Goal: Task Accomplishment & Management: Complete application form

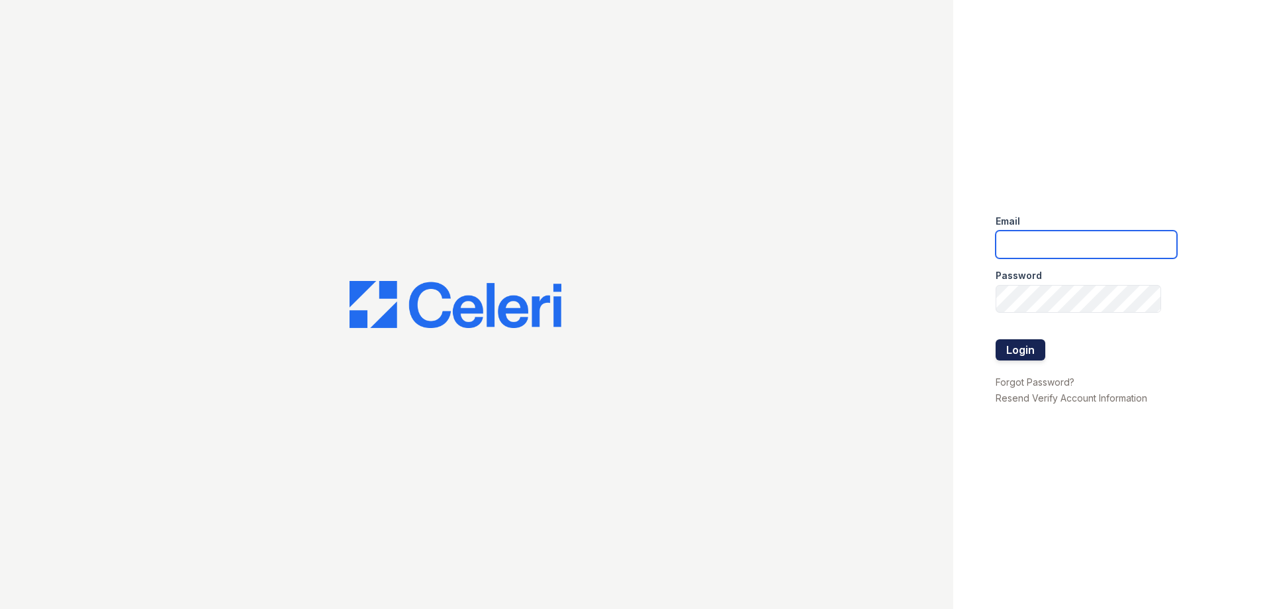
type input "[PERSON_NAME][EMAIL_ADDRESS][DOMAIN_NAME]"
click at [1016, 346] on button "Login" at bounding box center [1021, 349] width 50 height 21
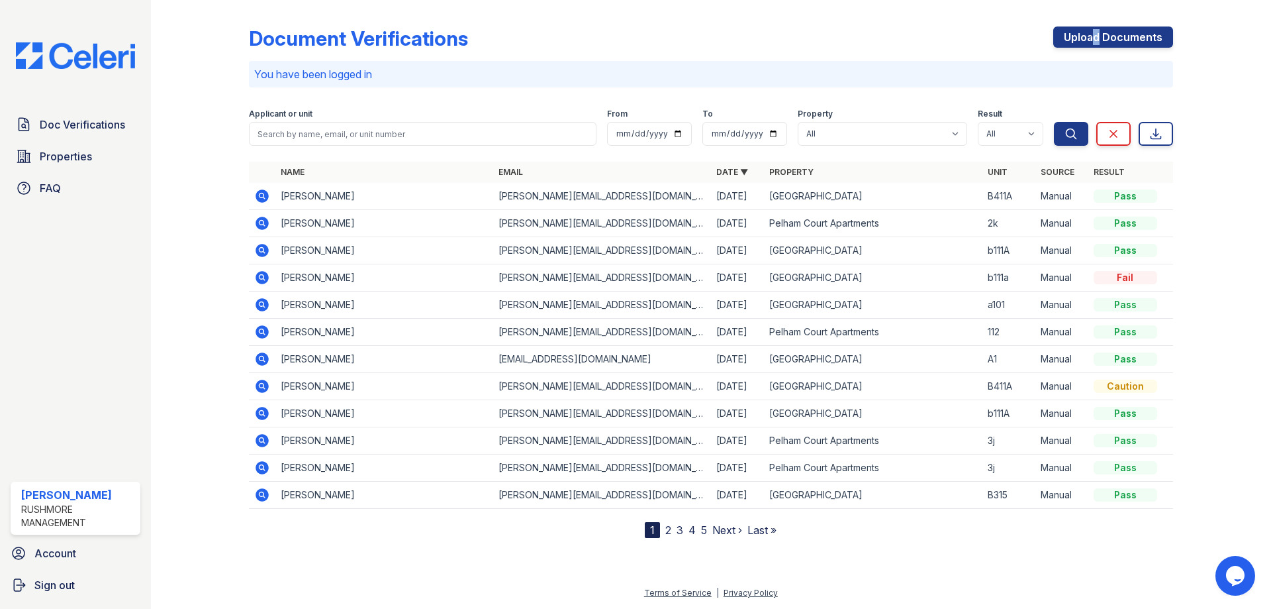
click at [1093, 48] on div "Upload Documents" at bounding box center [1113, 43] width 120 height 34
click at [1097, 37] on link "Upload Documents" at bounding box center [1113, 36] width 120 height 21
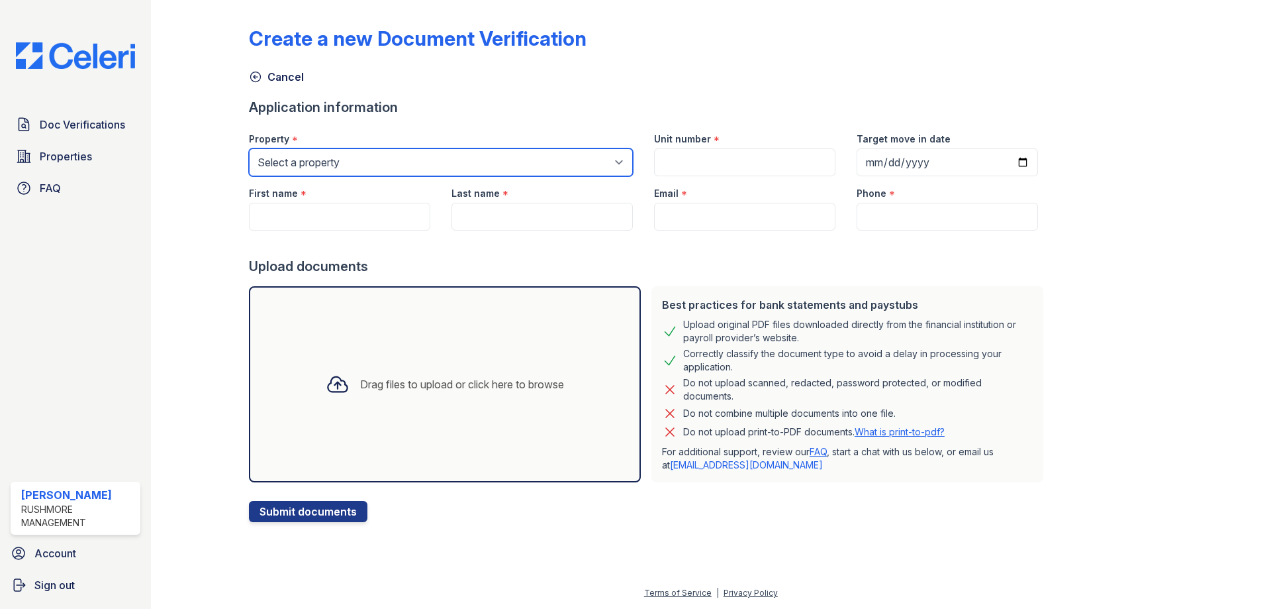
click at [422, 168] on select "Select a property Corner Grove Pelham Court Apartments" at bounding box center [441, 162] width 384 height 28
select select "626"
click at [249, 148] on select "Select a property Corner Grove Pelham Court Apartments" at bounding box center [441, 162] width 384 height 28
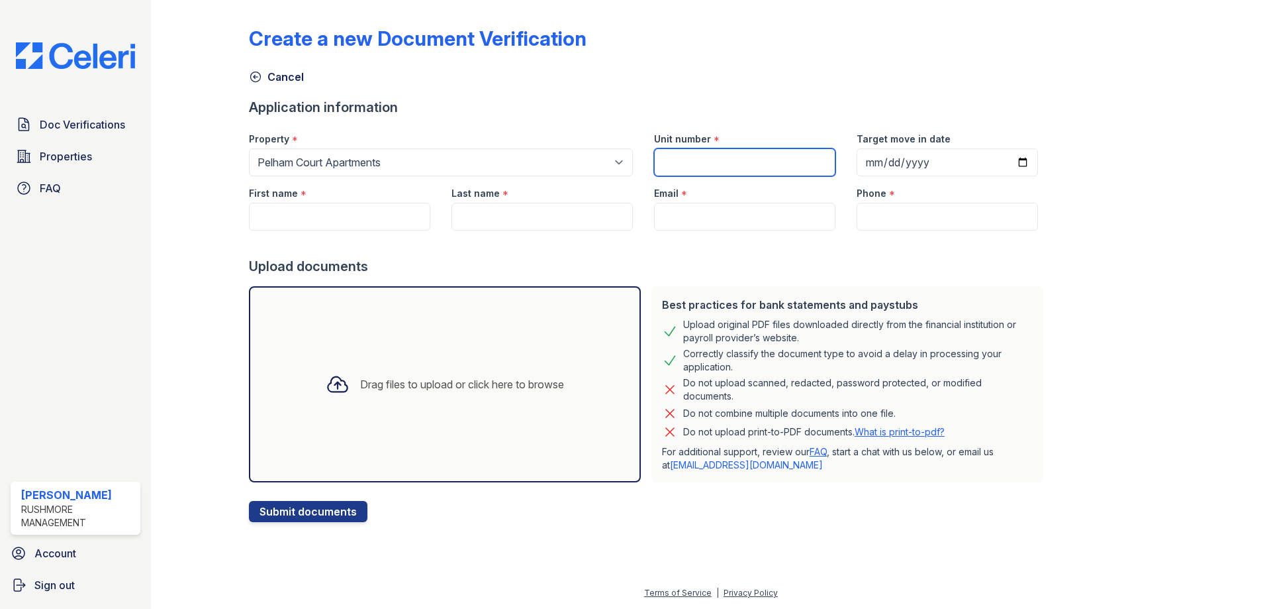
click at [695, 156] on input "Unit number" at bounding box center [744, 162] width 181 height 28
type input "2k"
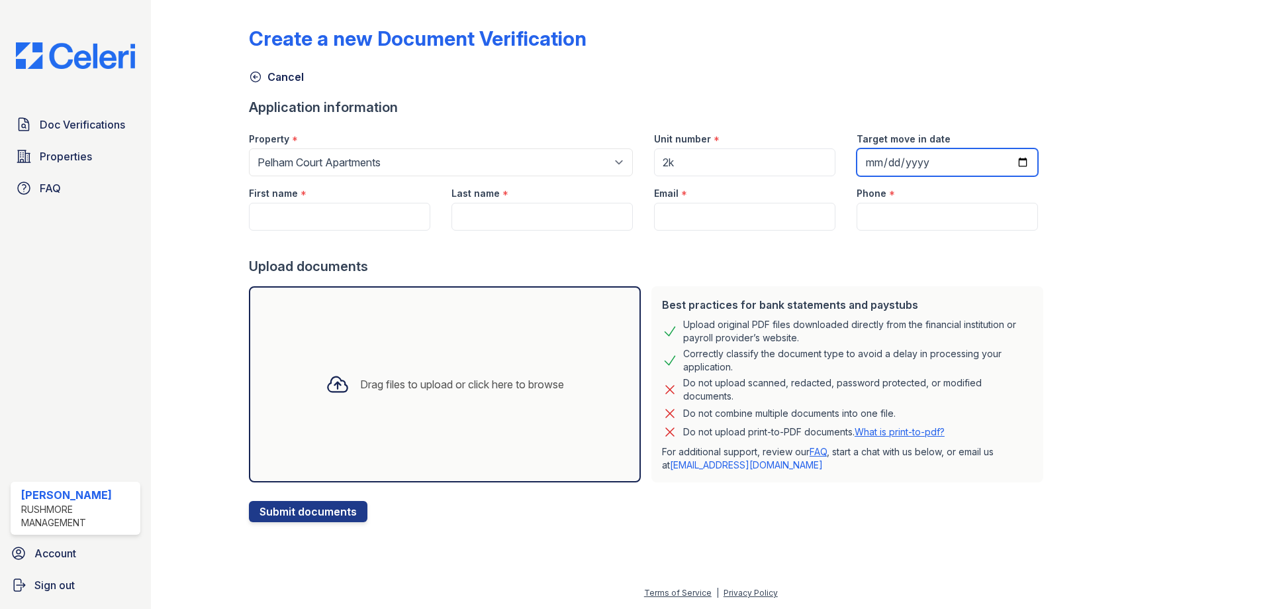
click at [911, 160] on input "Target move in date" at bounding box center [947, 162] width 181 height 28
click at [1003, 162] on input "Target move in date" at bounding box center [947, 162] width 181 height 28
type input "2025-09-01"
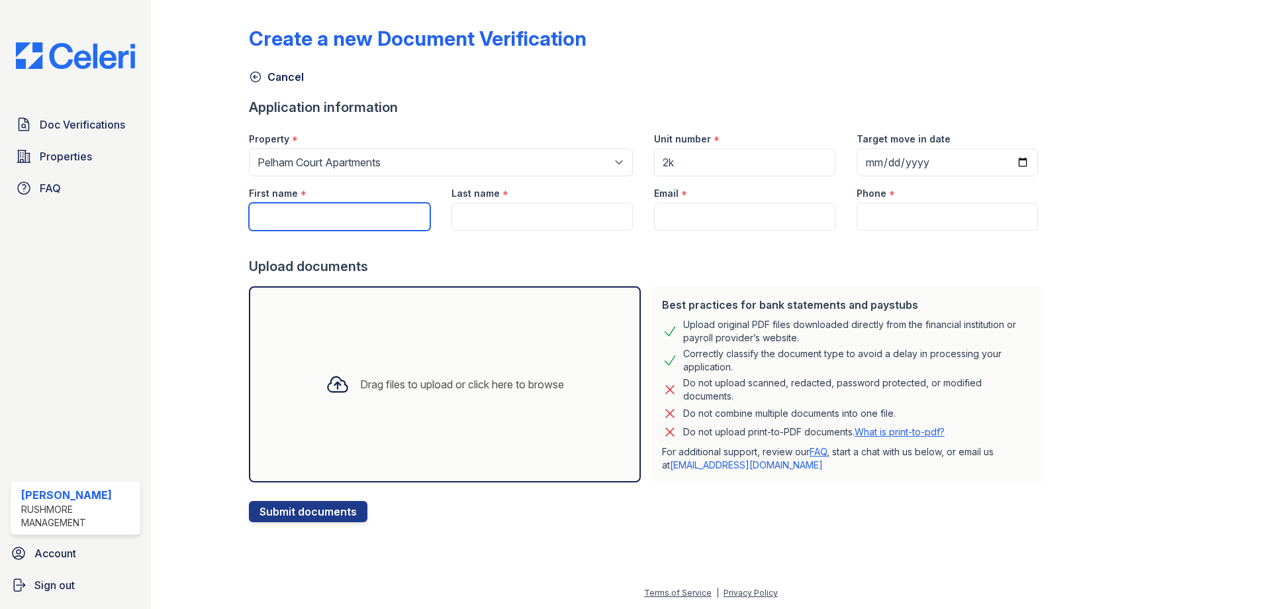
click at [377, 209] on input "First name" at bounding box center [339, 217] width 181 height 28
click at [745, 222] on input "Email" at bounding box center [744, 217] width 181 height 28
type input "[PERSON_NAME][EMAIL_ADDRESS][DOMAIN_NAME]"
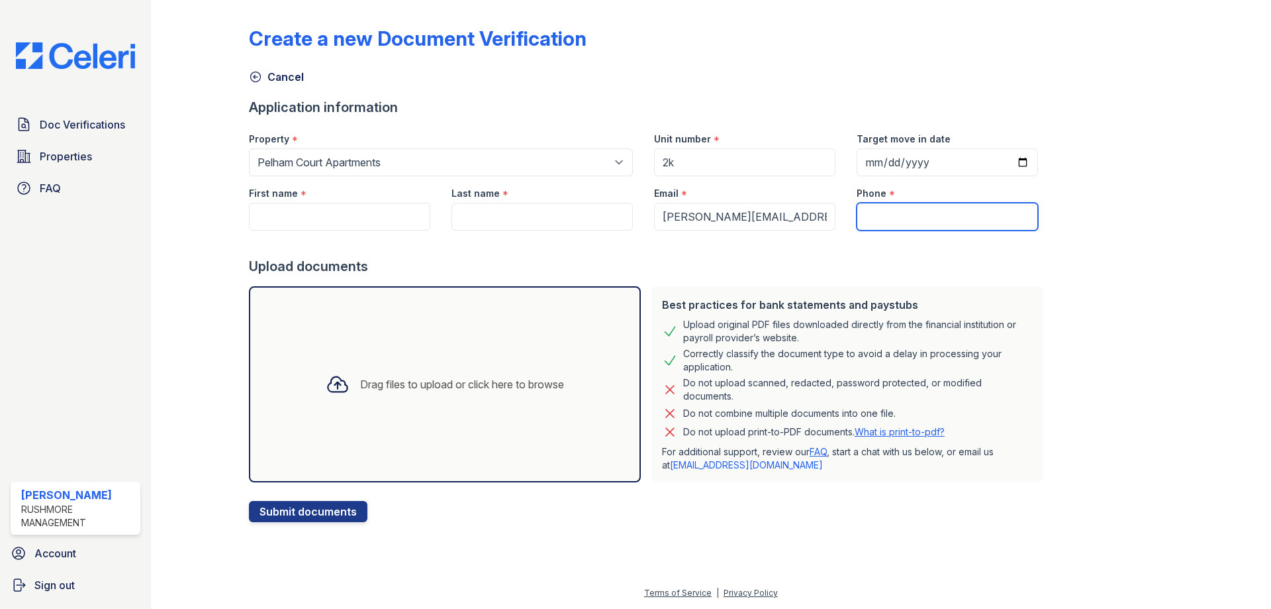
click at [895, 203] on input "Phone" at bounding box center [947, 217] width 181 height 28
type input "2154388060"
click at [295, 213] on input "First name" at bounding box center [339, 217] width 181 height 28
paste input "Michael Foley"
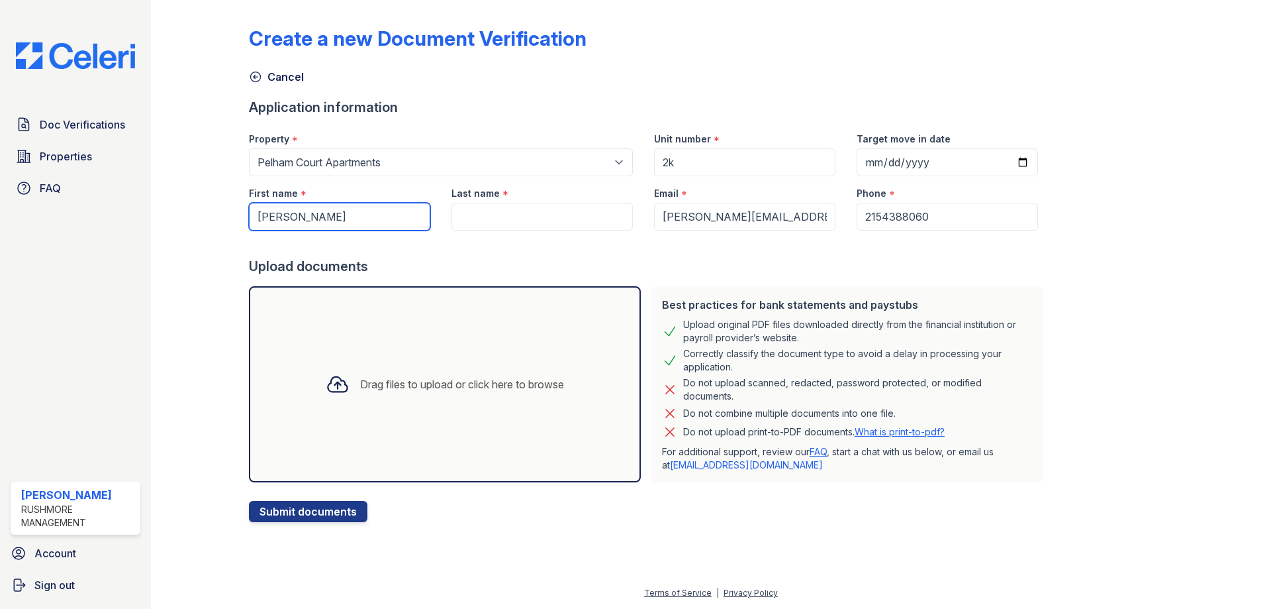
type input "Michael Foley"
click at [471, 217] on input "Last name" at bounding box center [542, 217] width 181 height 28
paste input "Michael Foley"
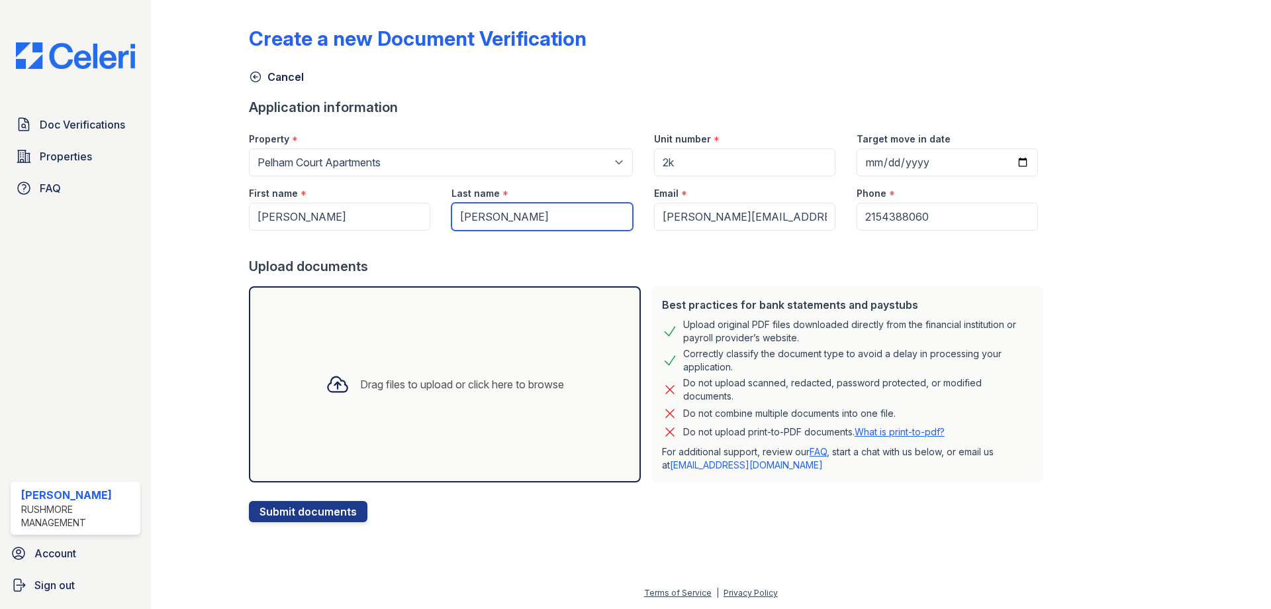
click at [457, 216] on input "Michael Foley" at bounding box center [542, 217] width 181 height 28
click at [459, 218] on input "Michael Foley" at bounding box center [542, 217] width 181 height 28
click at [475, 211] on input "Michael Foley" at bounding box center [542, 217] width 181 height 28
type input "Foley"
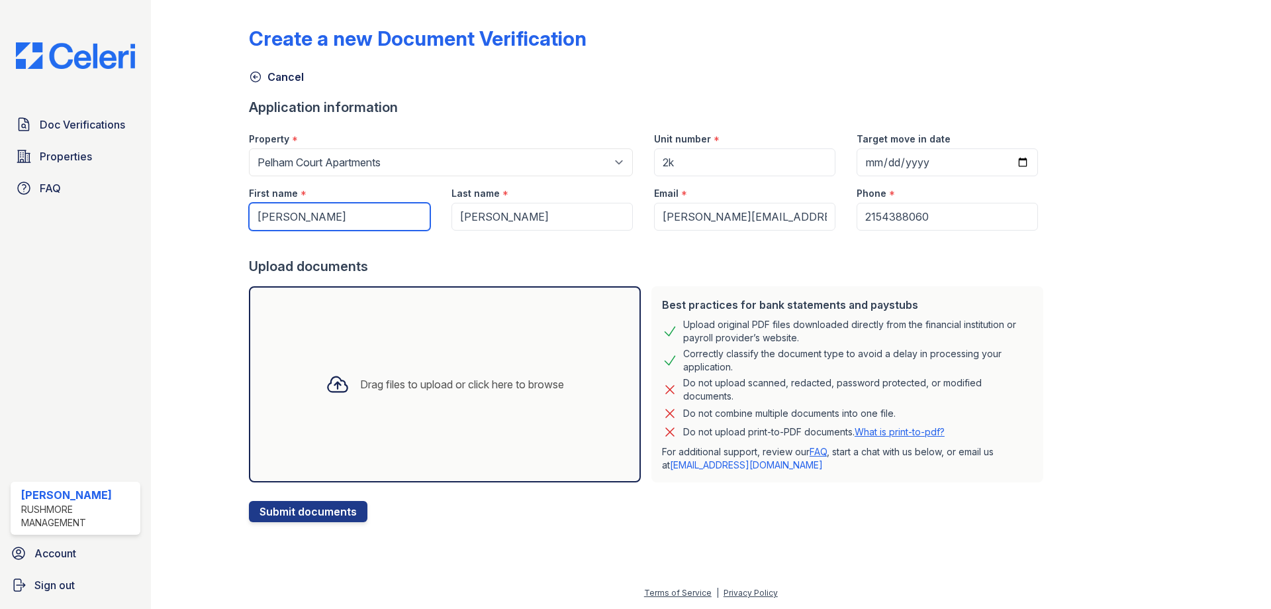
drag, startPoint x: 328, startPoint y: 220, endPoint x: 301, endPoint y: 220, distance: 27.2
click at [301, 220] on input "Michael Foley" at bounding box center [339, 217] width 181 height 28
type input "Michael"
click at [450, 381] on div "Drag files to upload or click here to browse" at bounding box center [462, 384] width 204 height 16
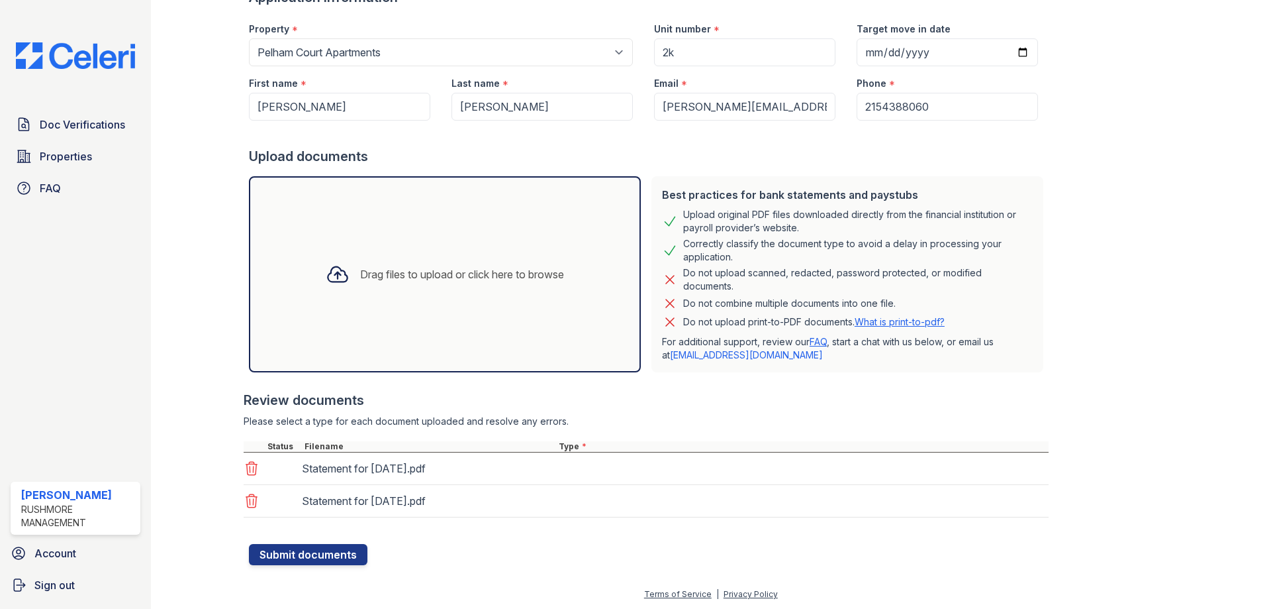
scroll to position [111, 0]
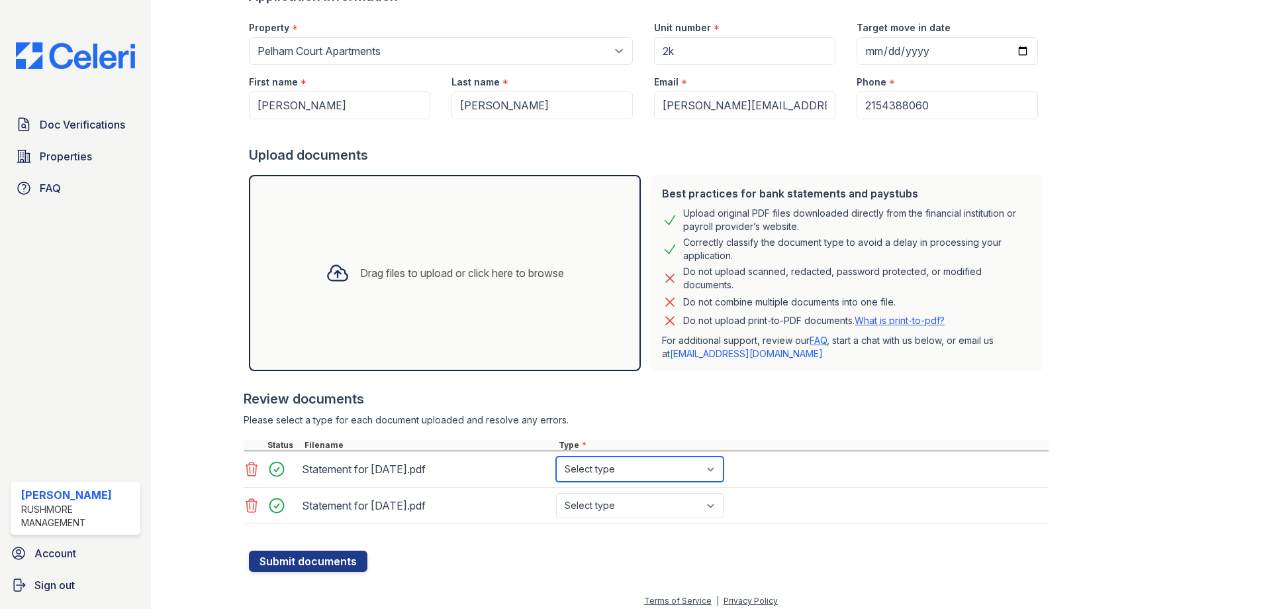
click at [603, 467] on select "Select type Paystub Bank Statement Offer Letter Tax Documents Benefit Award Let…" at bounding box center [640, 468] width 168 height 25
select select "paystub"
click at [556, 456] on select "Select type Paystub Bank Statement Offer Letter Tax Documents Benefit Award Let…" at bounding box center [640, 468] width 168 height 25
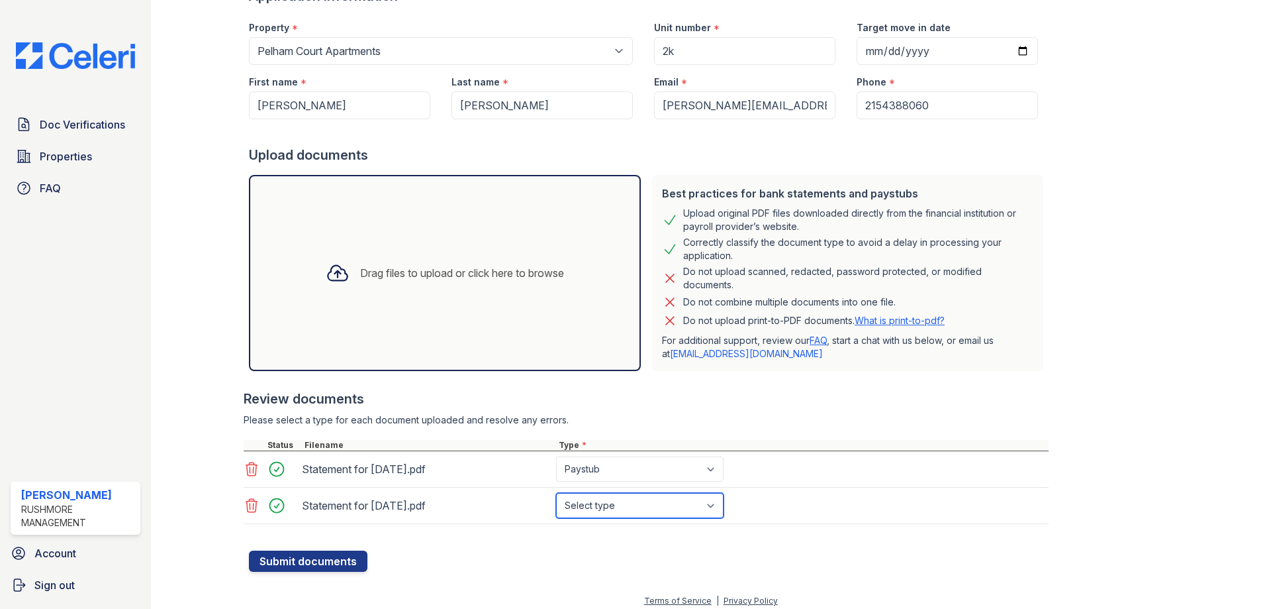
drag, startPoint x: 609, startPoint y: 505, endPoint x: 609, endPoint y: 496, distance: 9.3
click at [609, 505] on select "Select type Paystub Bank Statement Offer Letter Tax Documents Benefit Award Let…" at bounding box center [640, 505] width 168 height 25
select select "paystub"
click at [556, 493] on select "Select type Paystub Bank Statement Offer Letter Tax Documents Benefit Award Let…" at bounding box center [640, 505] width 168 height 25
click at [311, 556] on button "Submit documents" at bounding box center [308, 560] width 119 height 21
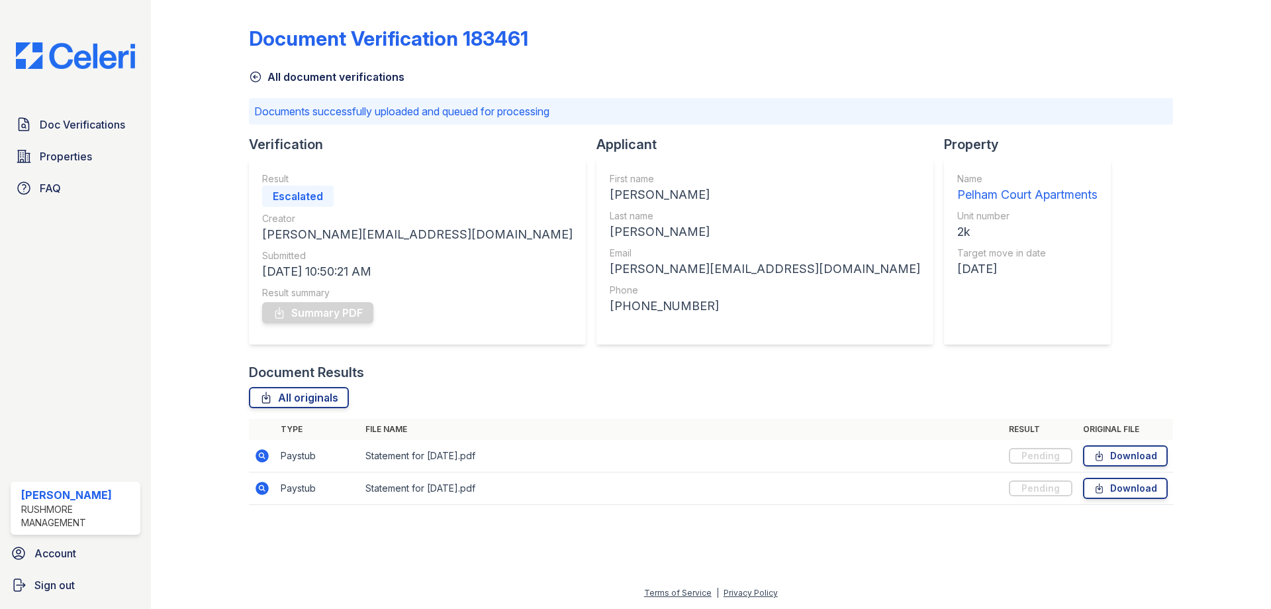
click at [56, 77] on div "Doc Verifications Properties FAQ Rimma Ambartsoumain Rushmore Management Accoun…" at bounding box center [75, 304] width 151 height 609
click at [56, 142] on div "Doc Verifications Properties FAQ" at bounding box center [75, 156] width 140 height 90
click at [56, 136] on link "Doc Verifications" at bounding box center [76, 124] width 130 height 26
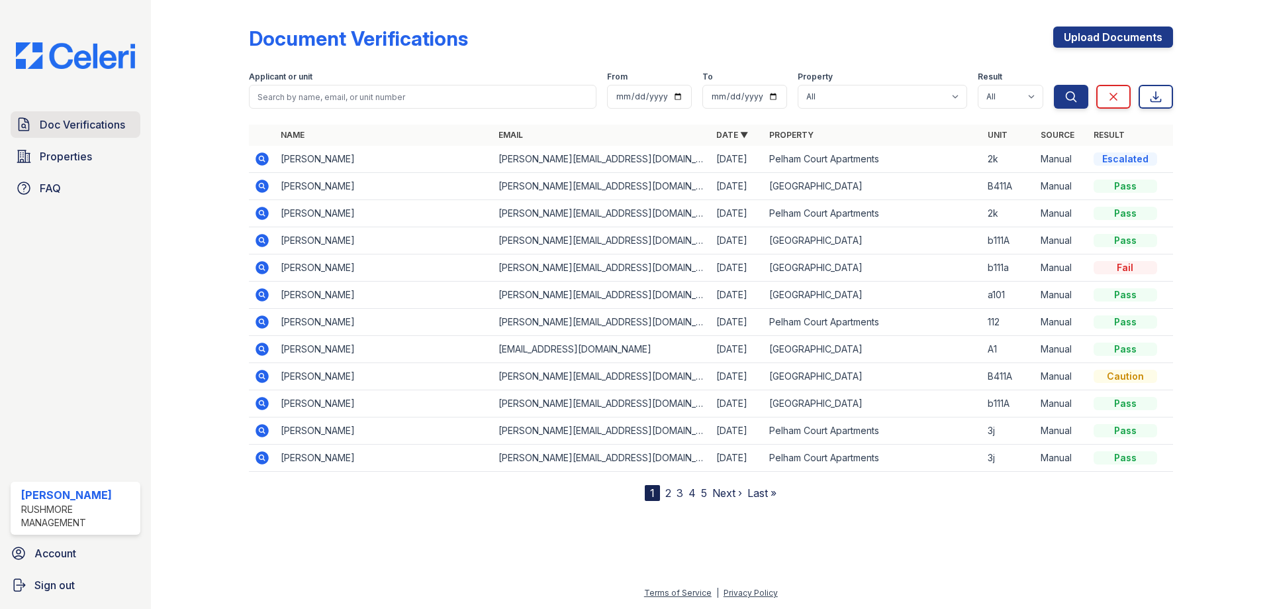
click at [83, 126] on span "Doc Verifications" at bounding box center [82, 125] width 85 height 16
